Goal: Check status: Check status

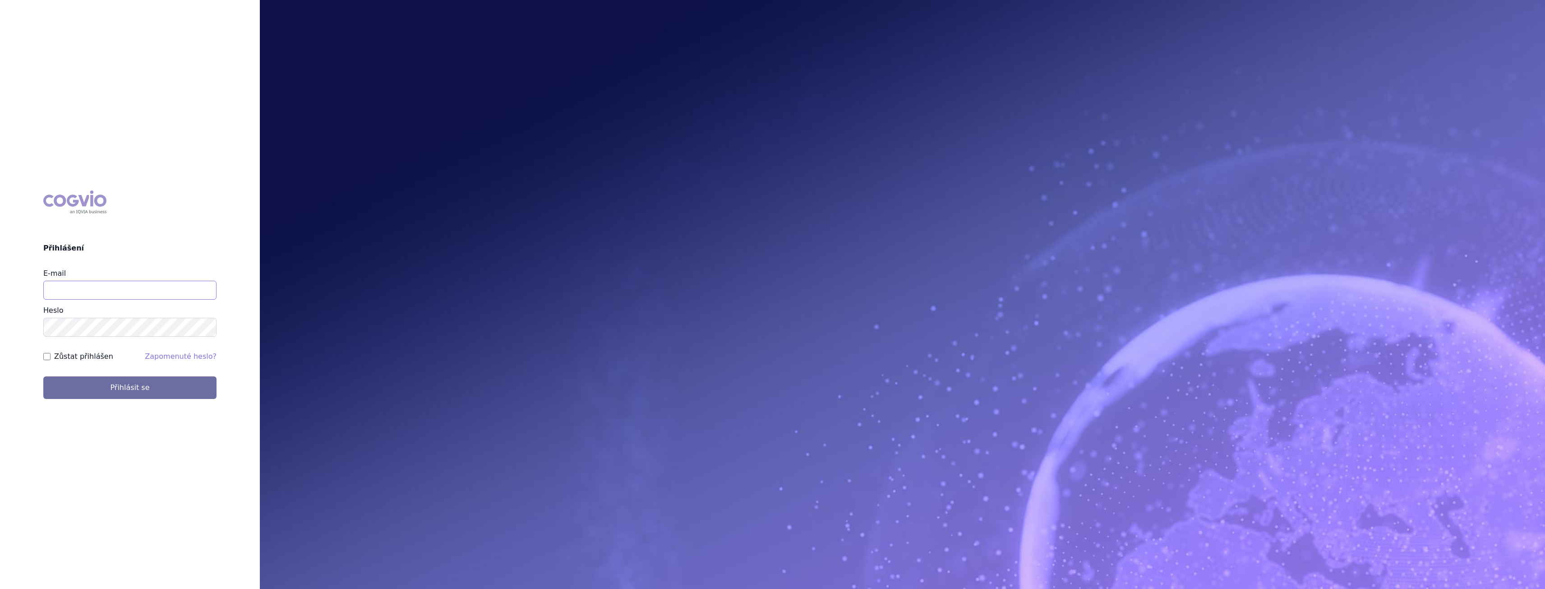
click at [185, 294] on input "E-mail" at bounding box center [129, 290] width 173 height 19
type input "[PERSON_NAME][EMAIL_ADDRESS][PERSON_NAME][DOMAIN_NAME]"
click at [188, 395] on button "Přihlásit se" at bounding box center [129, 387] width 173 height 23
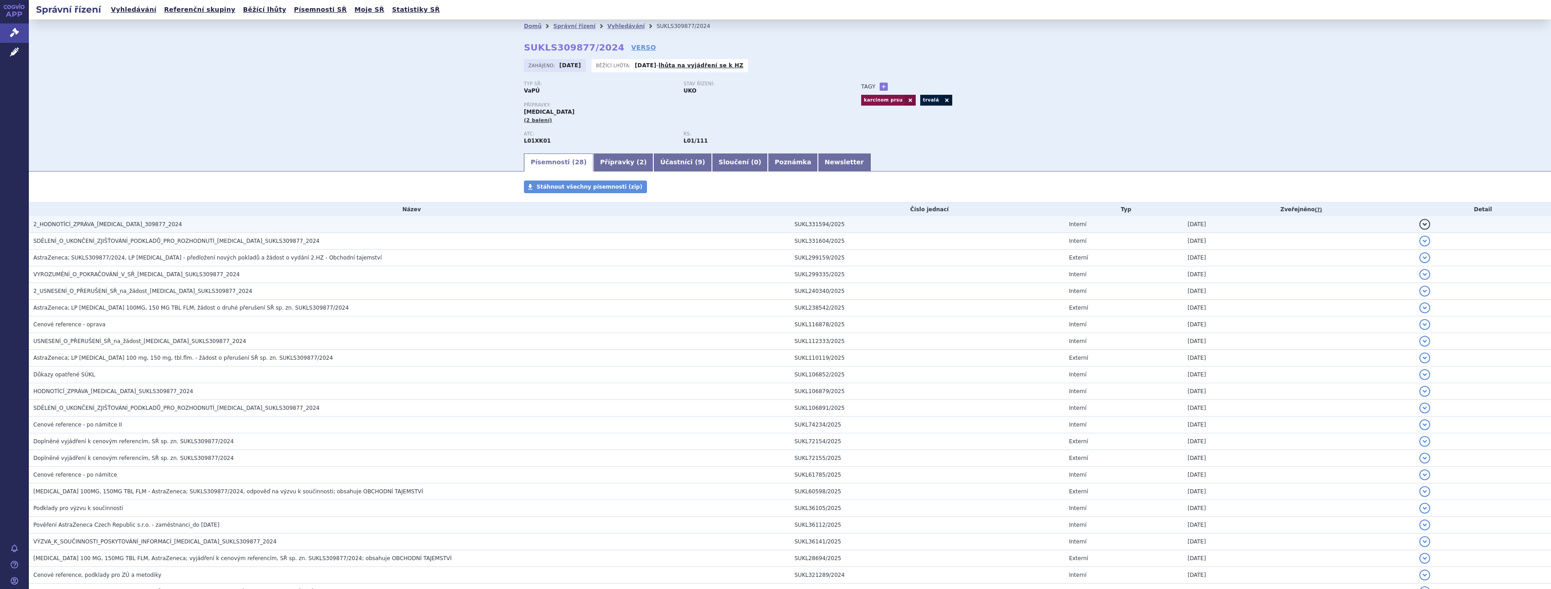
click at [100, 227] on span "2_HODNOTÍCÍ_ZPRÁVA_LYNPARZA_309877_2024" at bounding box center [107, 224] width 149 height 6
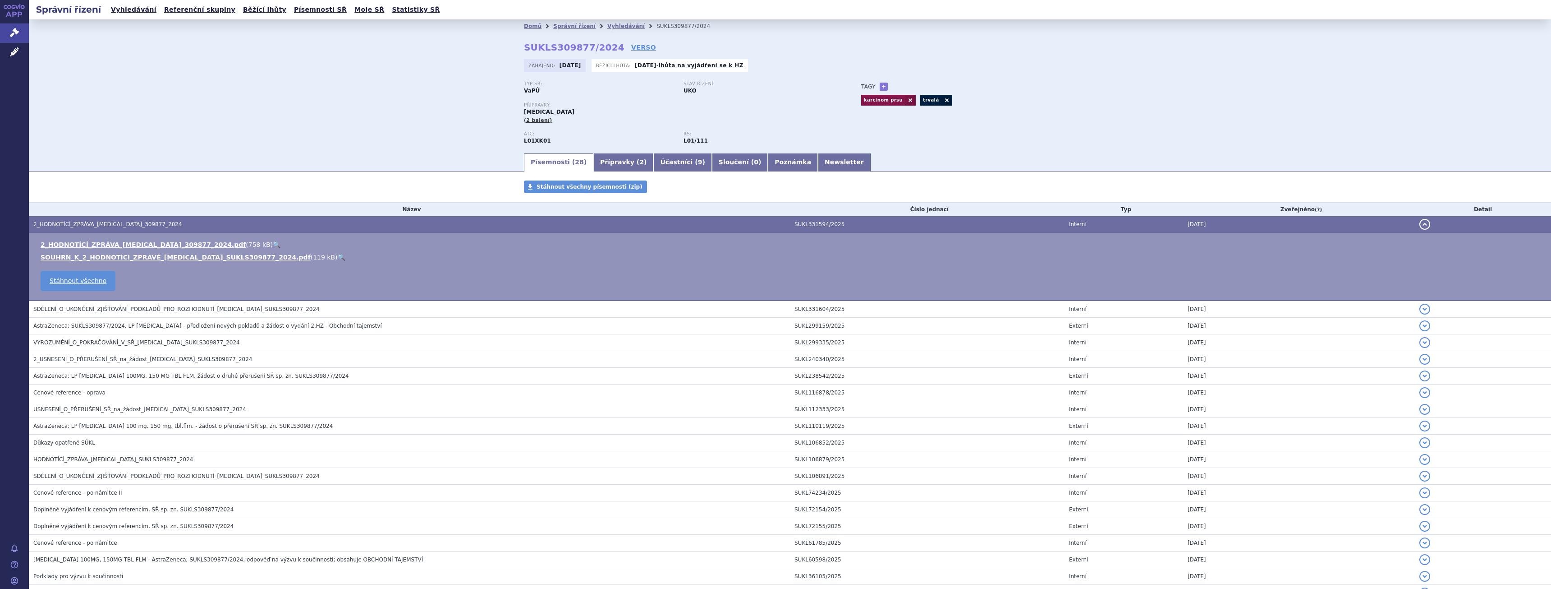
click at [338, 255] on link "🔍" at bounding box center [342, 256] width 8 height 7
